Goal: Check status

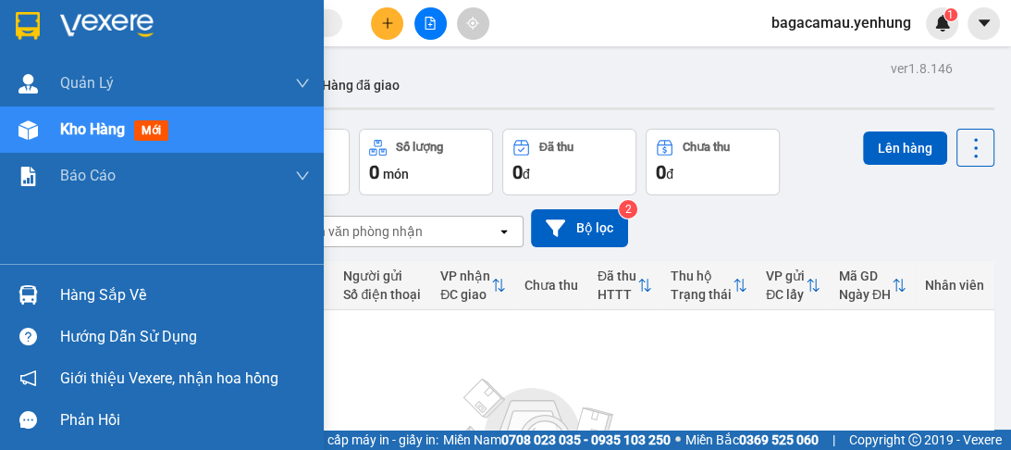
click at [105, 300] on div "Hàng sắp về" at bounding box center [185, 295] width 250 height 28
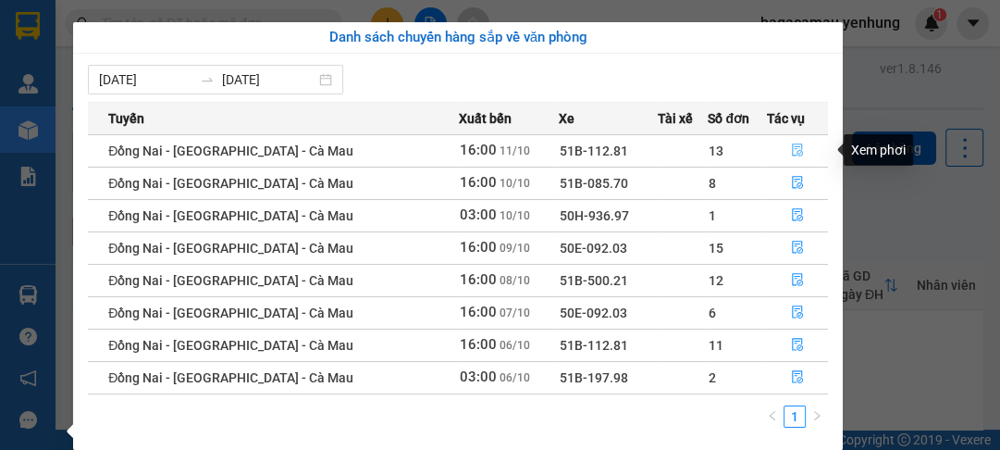
click at [791, 144] on icon "file-done" at bounding box center [797, 149] width 13 height 13
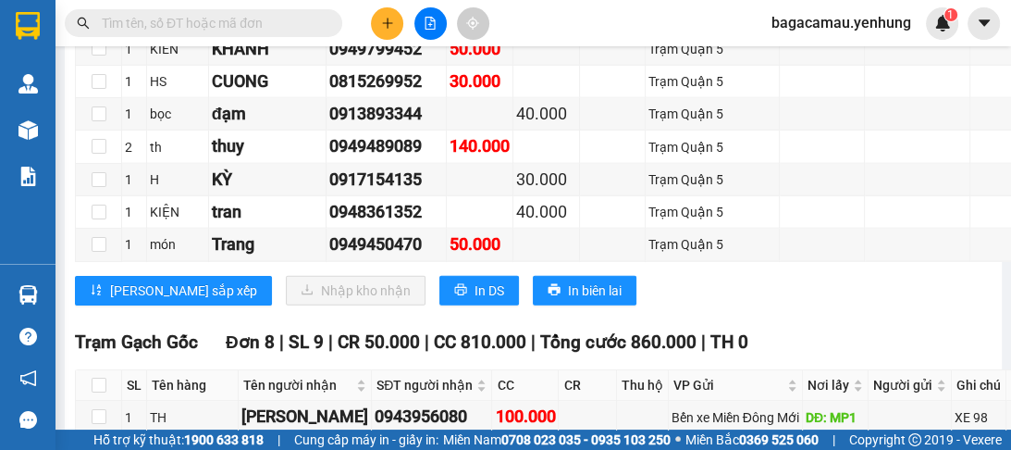
scroll to position [3183, 0]
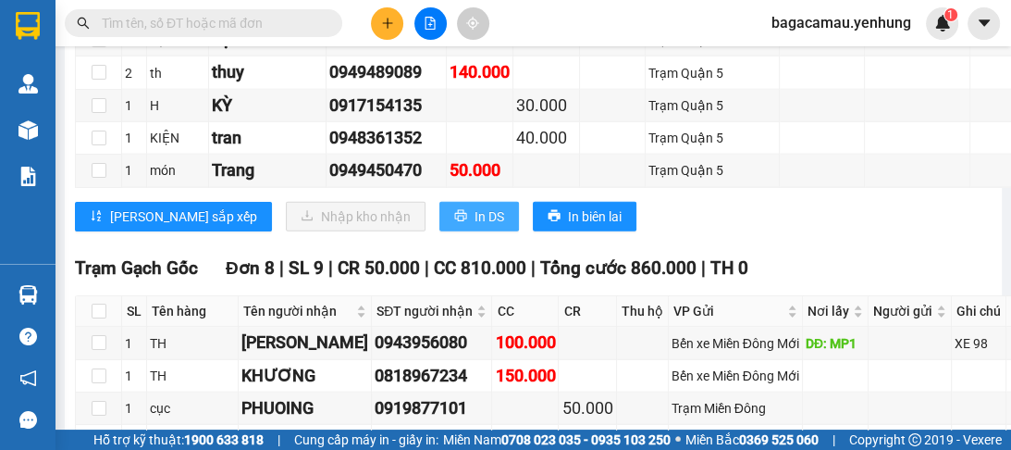
click at [454, 222] on icon "printer" at bounding box center [460, 216] width 12 height 12
